Goal: Information Seeking & Learning: Check status

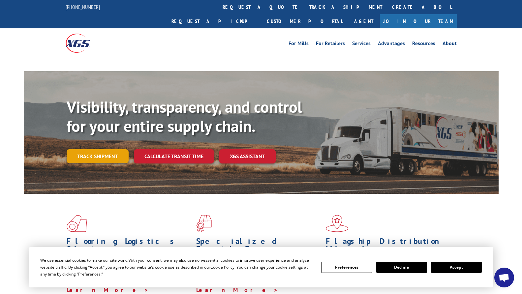
click at [112, 149] on link "Track shipment" at bounding box center [98, 156] width 62 height 14
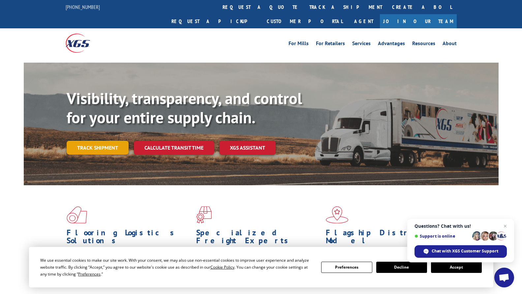
click at [107, 141] on link "Track shipment" at bounding box center [98, 148] width 62 height 14
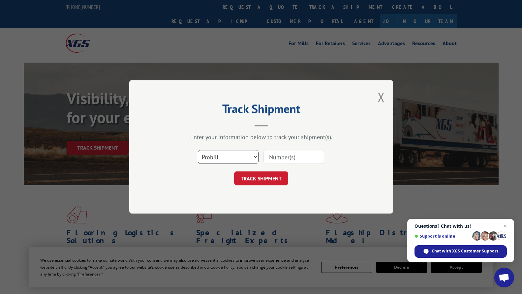
click at [250, 154] on select "Select category... Probill BOL PO" at bounding box center [228, 157] width 61 height 14
click at [293, 153] on input at bounding box center [293, 157] width 61 height 14
paste input "17402893"
type input "17402893"
click at [256, 176] on button "TRACK SHIPMENT" at bounding box center [261, 179] width 54 height 14
